Goal: Information Seeking & Learning: Learn about a topic

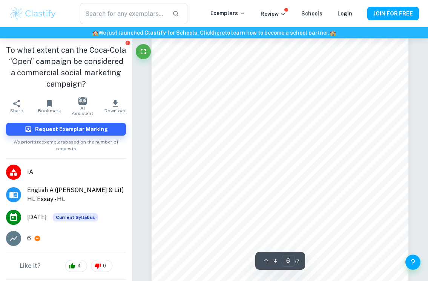
scroll to position [1822, 0]
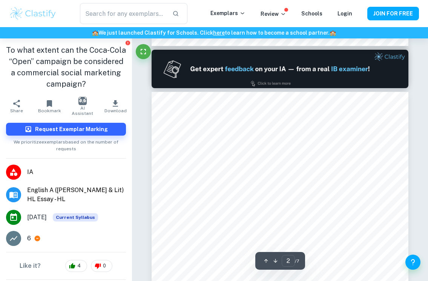
type input "1"
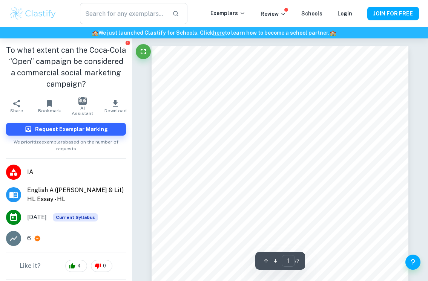
scroll to position [0, 0]
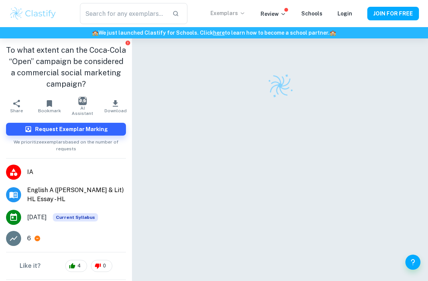
click at [239, 11] on p "Exemplars" at bounding box center [227, 13] width 35 height 8
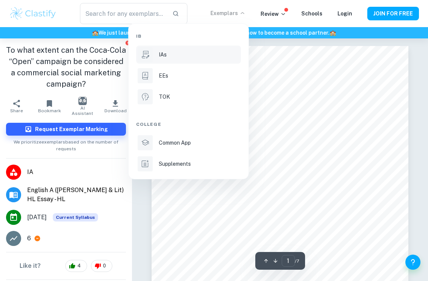
click at [188, 55] on div "IAs" at bounding box center [199, 55] width 81 height 8
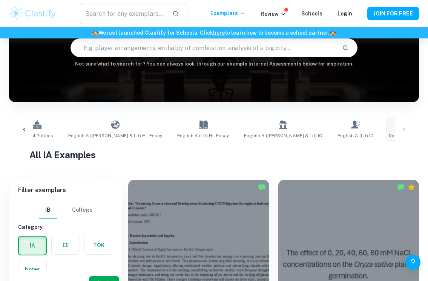
scroll to position [0, 654]
click at [241, 119] on link "English A ([PERSON_NAME] & Lit) IO" at bounding box center [283, 129] width 84 height 25
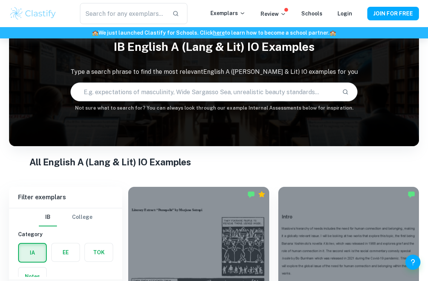
scroll to position [184, 0]
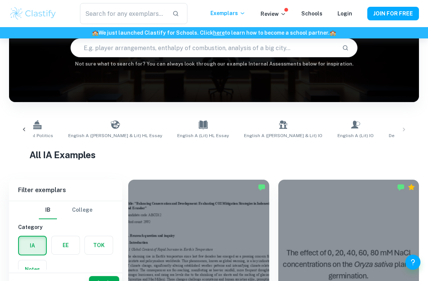
scroll to position [0, 654]
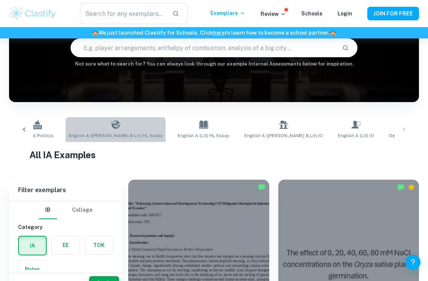
click at [99, 134] on span "English A ([PERSON_NAME] & Lit) HL Essay" at bounding box center [116, 135] width 94 height 7
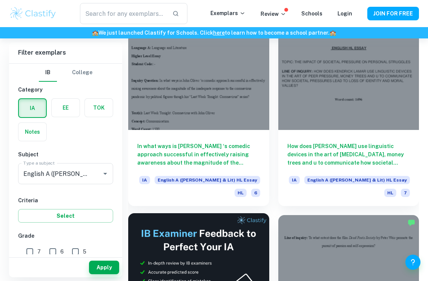
scroll to position [221, 0]
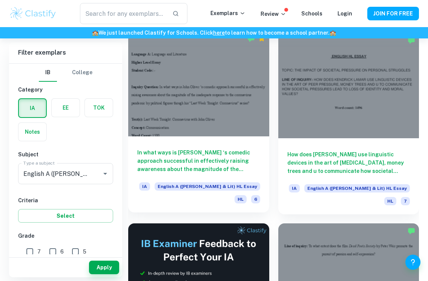
click at [212, 104] on div at bounding box center [198, 84] width 141 height 106
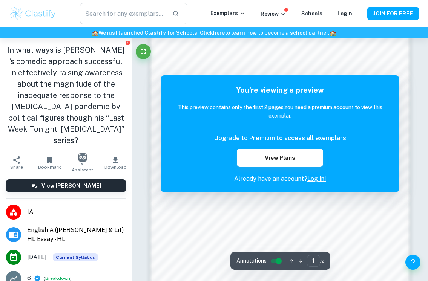
scroll to position [505, 0]
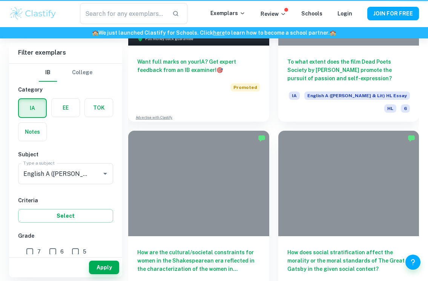
scroll to position [221, 0]
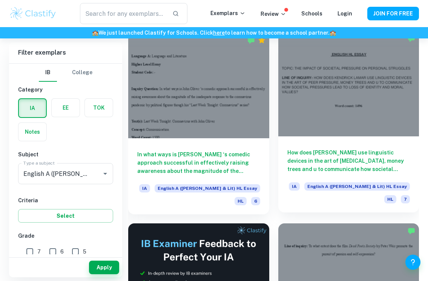
click at [323, 139] on div "How does [PERSON_NAME] use linguistic devices in the art of [MEDICAL_DATA], mon…" at bounding box center [348, 174] width 141 height 76
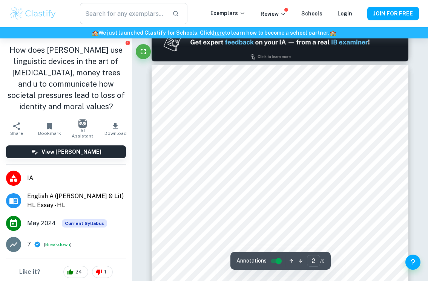
scroll to position [390, 0]
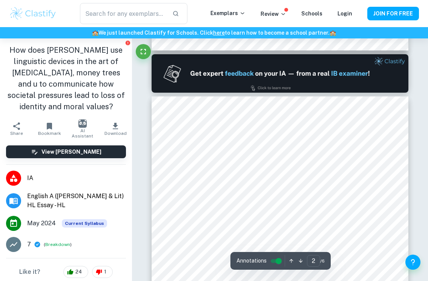
type input "1"
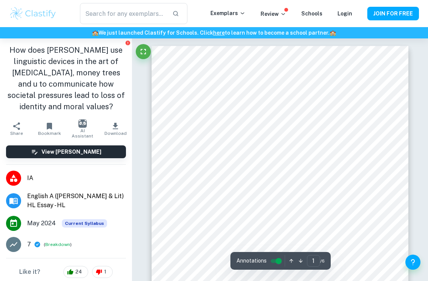
scroll to position [0, 0]
